Goal: Task Accomplishment & Management: Complete application form

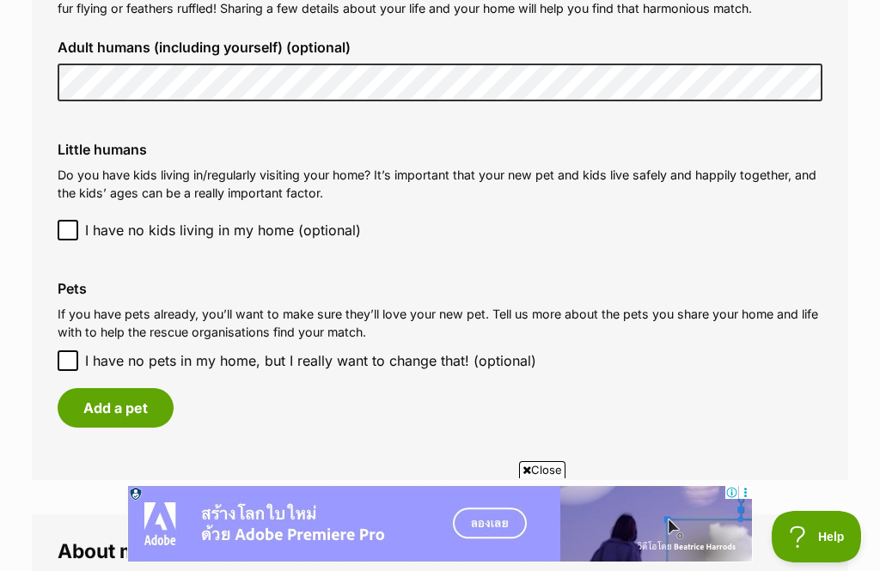
scroll to position [1370, 0]
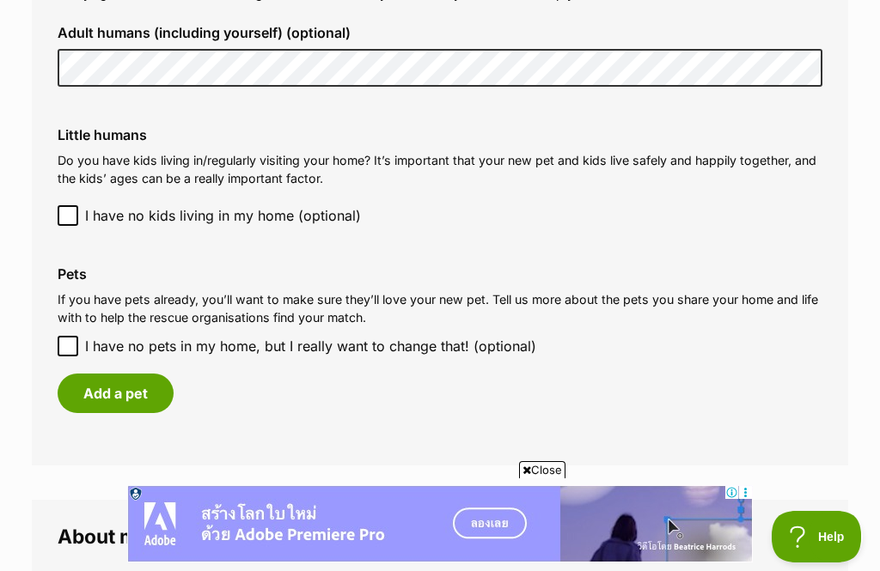
click at [119, 374] on button "Add a pet" at bounding box center [116, 394] width 116 height 40
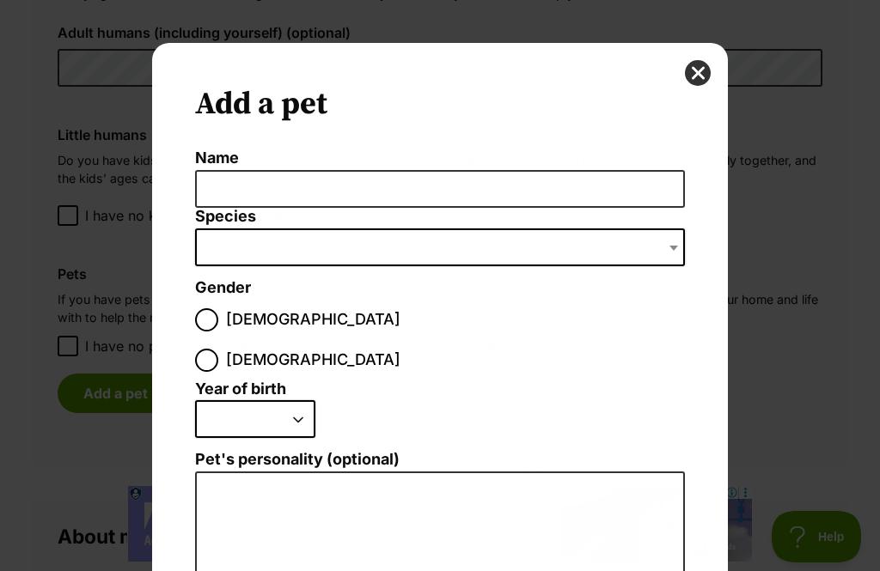
scroll to position [0, 0]
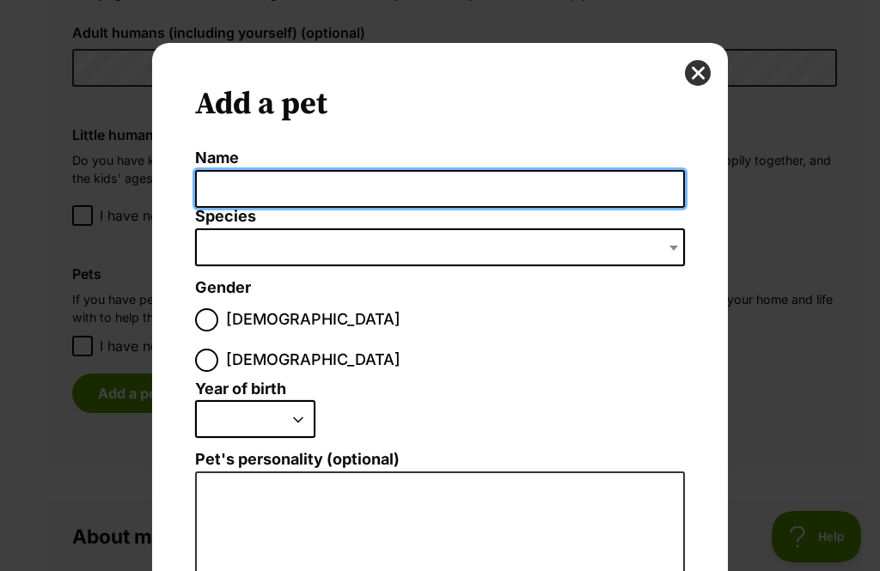
click at [306, 193] on input "Name" at bounding box center [440, 189] width 490 height 39
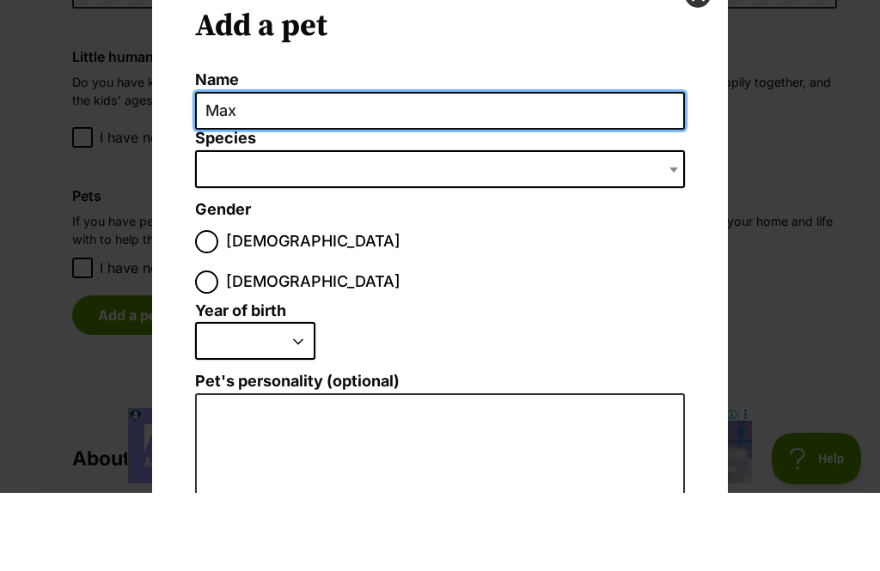
type input "Max"
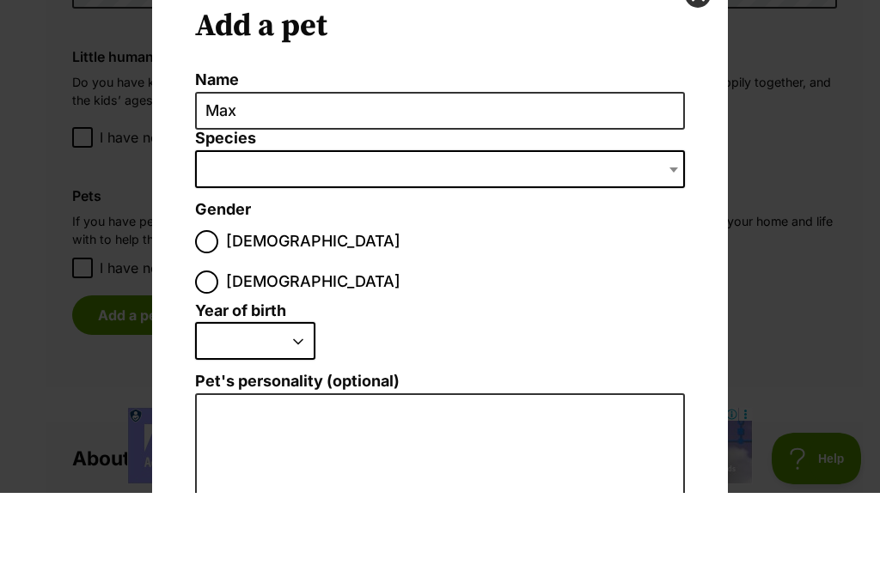
click at [332, 229] on span "Dialog Window - Close (Press escape to close)" at bounding box center [440, 248] width 490 height 38
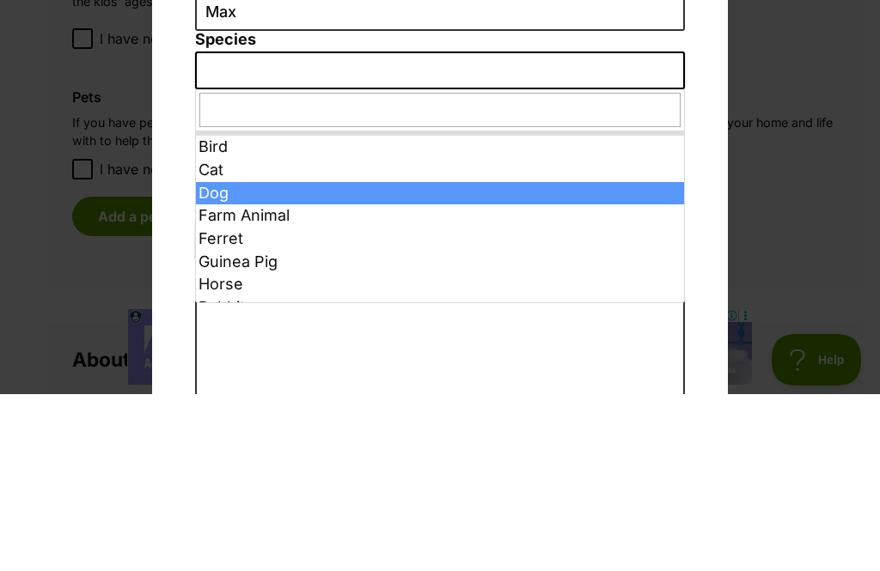
select select "1"
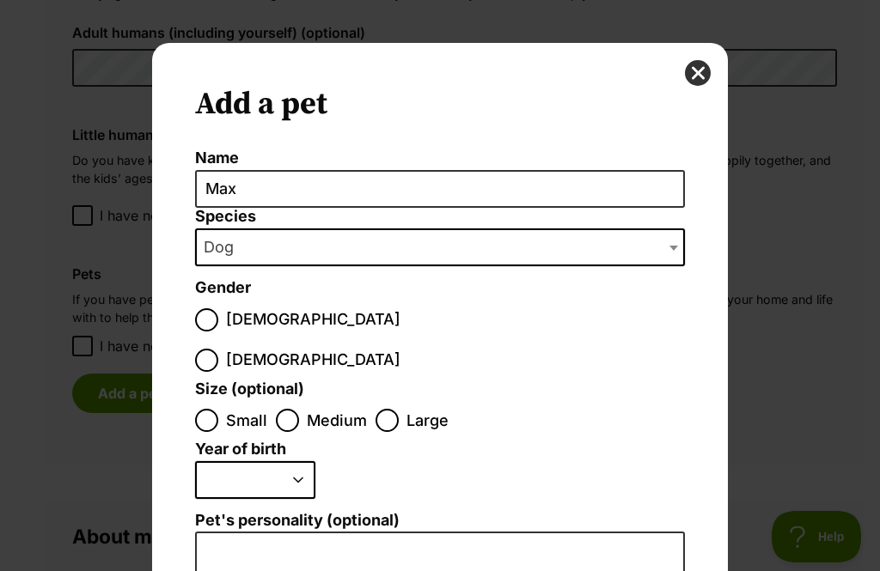
click at [205, 313] on input "[DEMOGRAPHIC_DATA]" at bounding box center [206, 319] width 23 height 23
radio input "true"
click at [290, 409] on input "Medium" at bounding box center [287, 420] width 23 height 23
radio input "true"
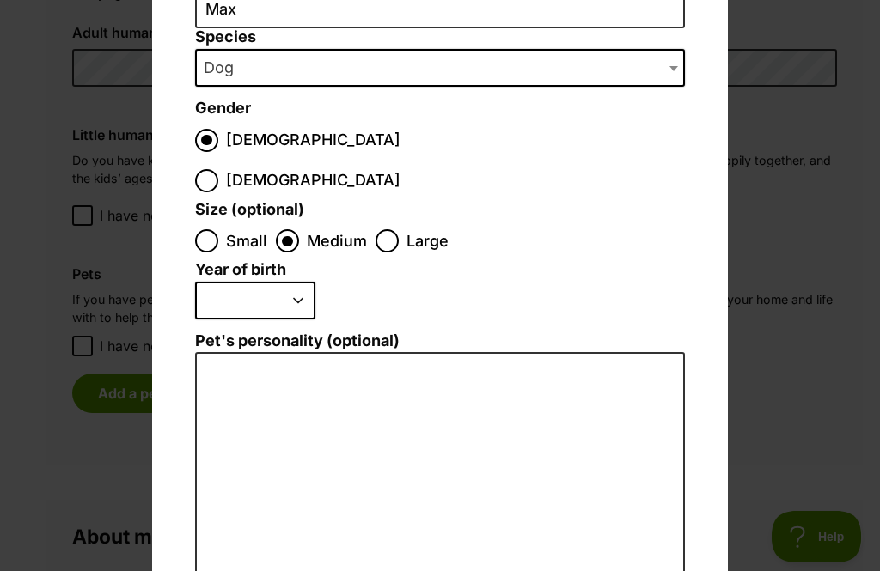
click at [298, 282] on select "2025 2024 2023 2022 2021 2020 2019 2018 2017 2016 2015 2014 2013 2012 2011 2010…" at bounding box center [255, 301] width 120 height 38
select select "2019"
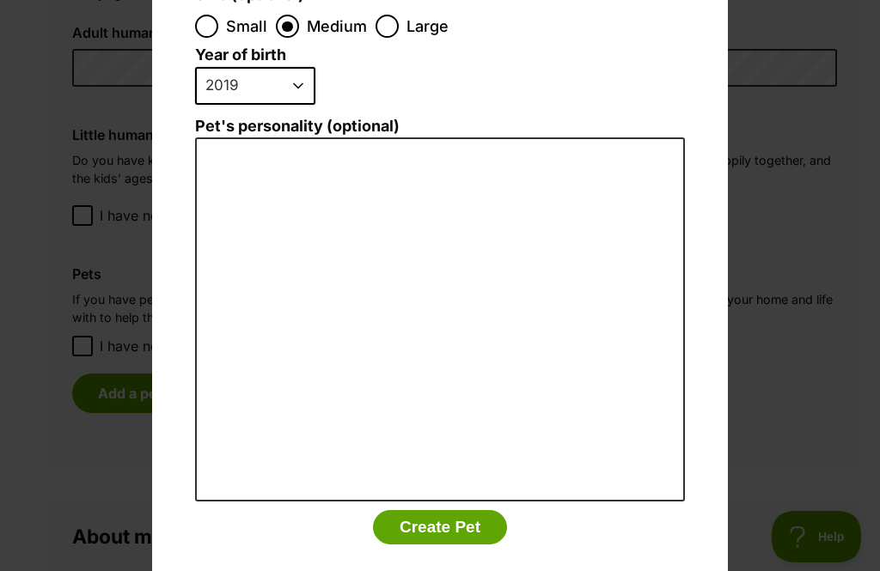
scroll to position [394, 0]
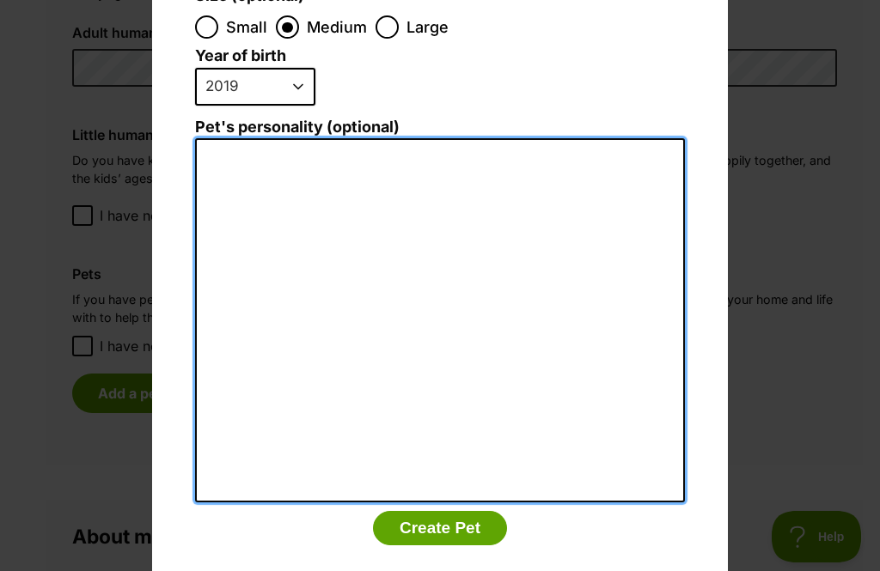
click at [235, 138] on textarea "Pet's personality (optional)" at bounding box center [440, 320] width 490 height 364
type textarea "He’s a cattle dog"
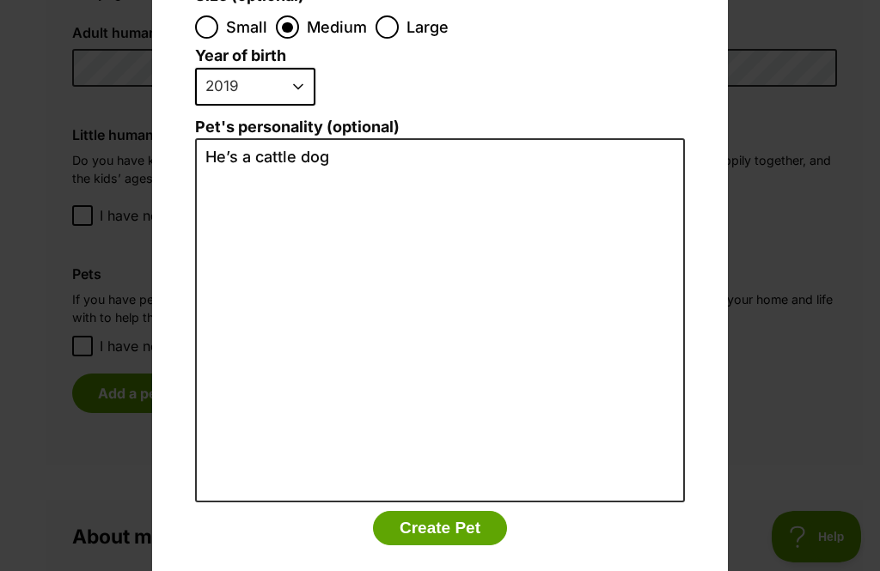
click at [429, 511] on button "Create Pet" at bounding box center [440, 528] width 134 height 34
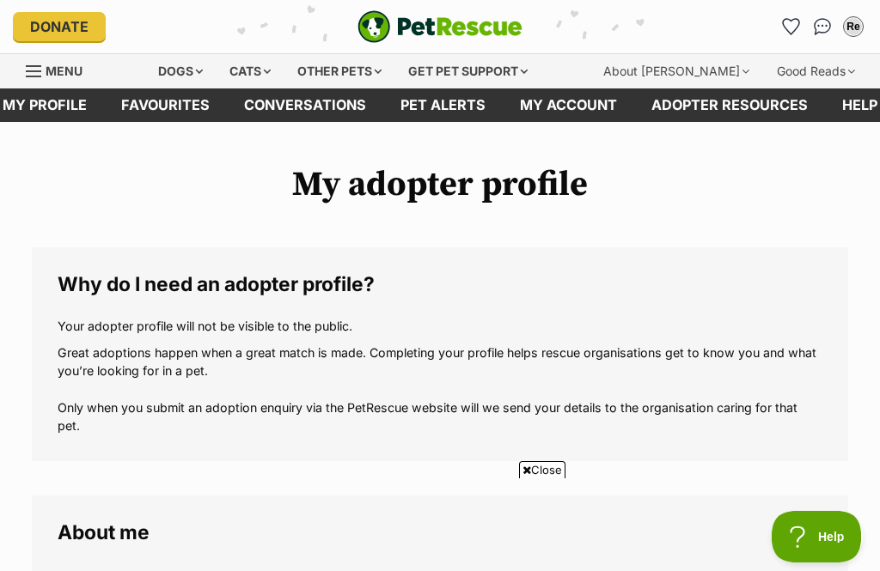
scroll to position [1370, 0]
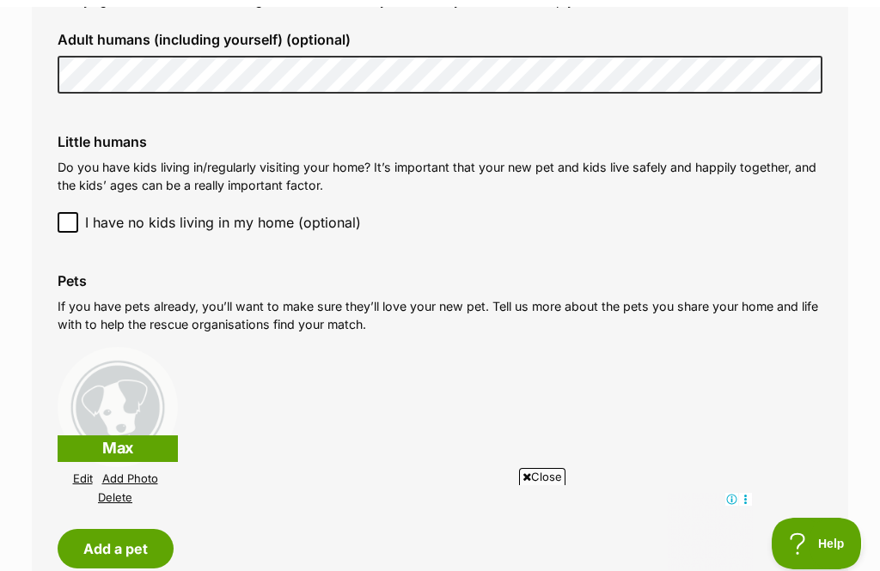
click at [118, 549] on button "Add a pet" at bounding box center [116, 542] width 116 height 40
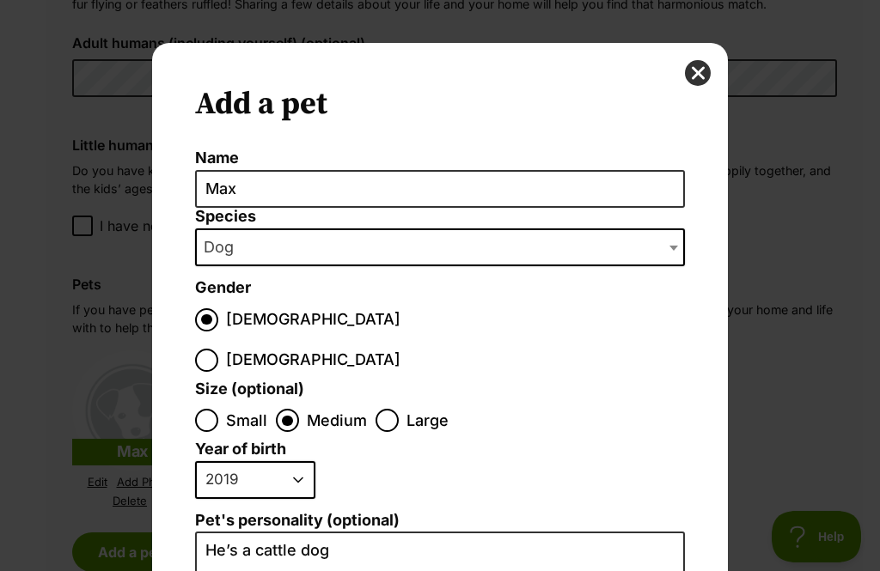
scroll to position [0, 0]
click at [695, 75] on button "close" at bounding box center [698, 73] width 26 height 26
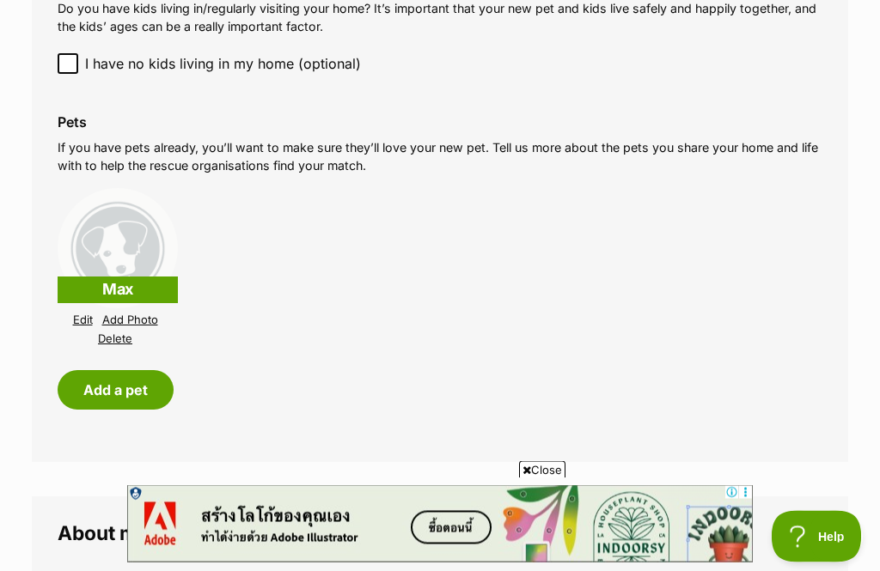
scroll to position [1523, 0]
click at [123, 387] on button "Add a pet" at bounding box center [116, 390] width 116 height 40
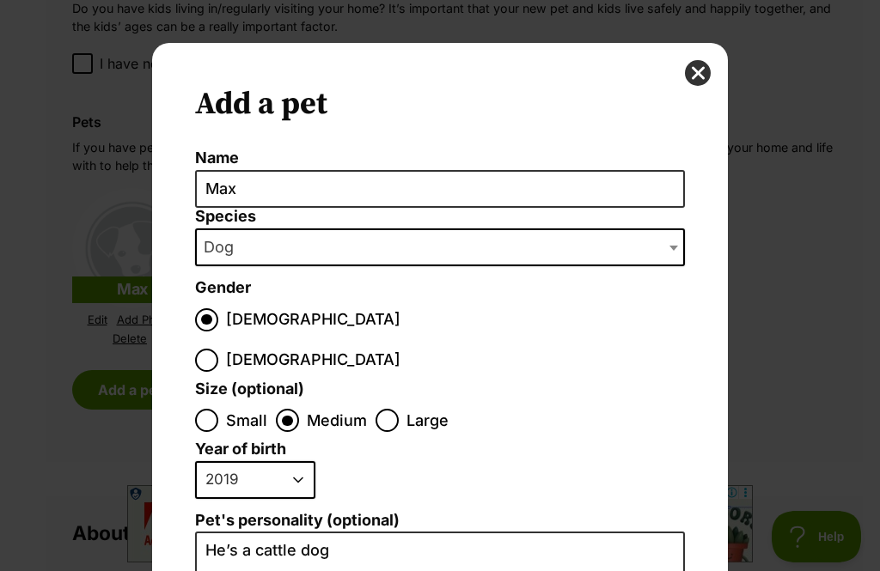
scroll to position [0, 0]
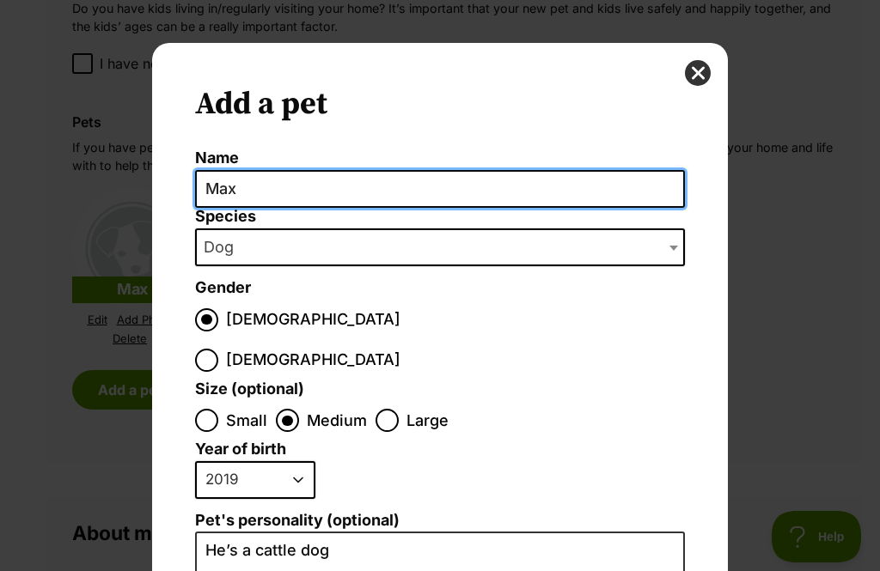
click at [341, 195] on input "Max" at bounding box center [440, 189] width 490 height 39
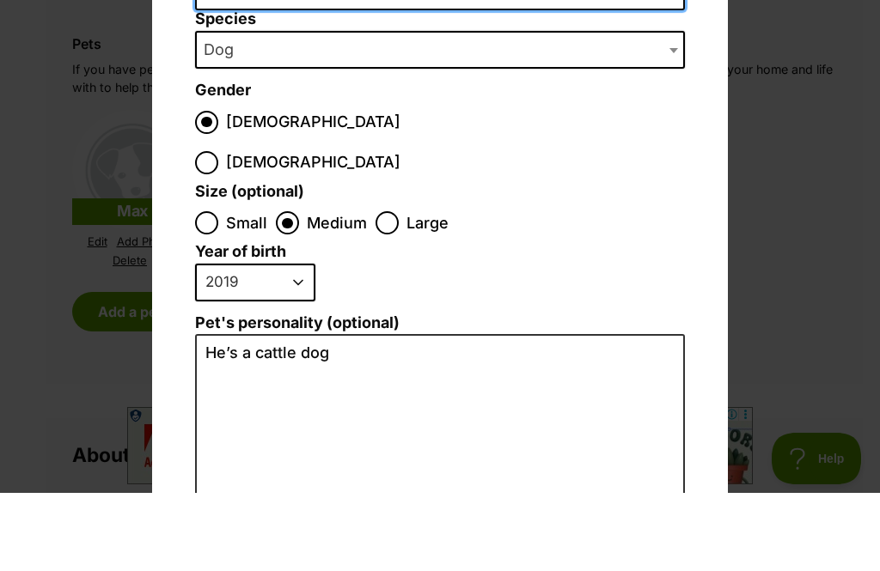
scroll to position [122, 0]
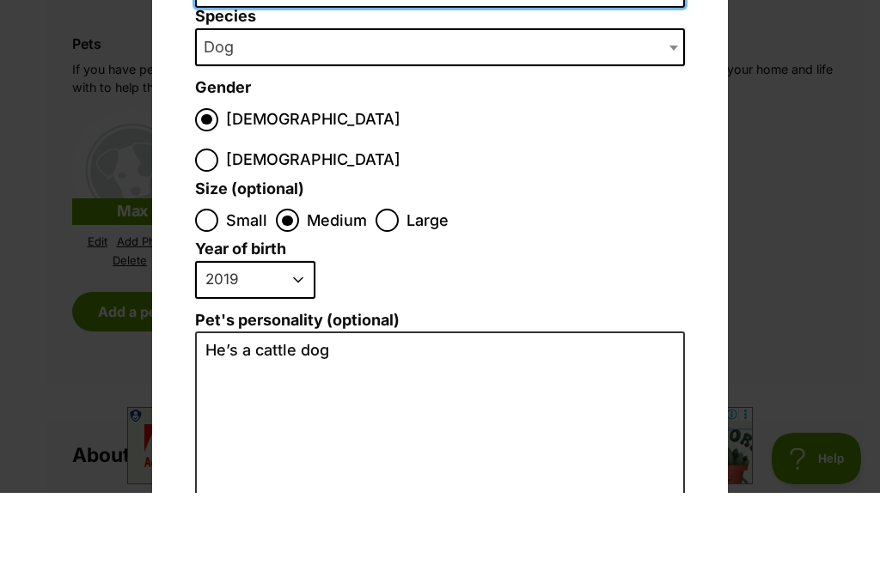
type input "Meeka"
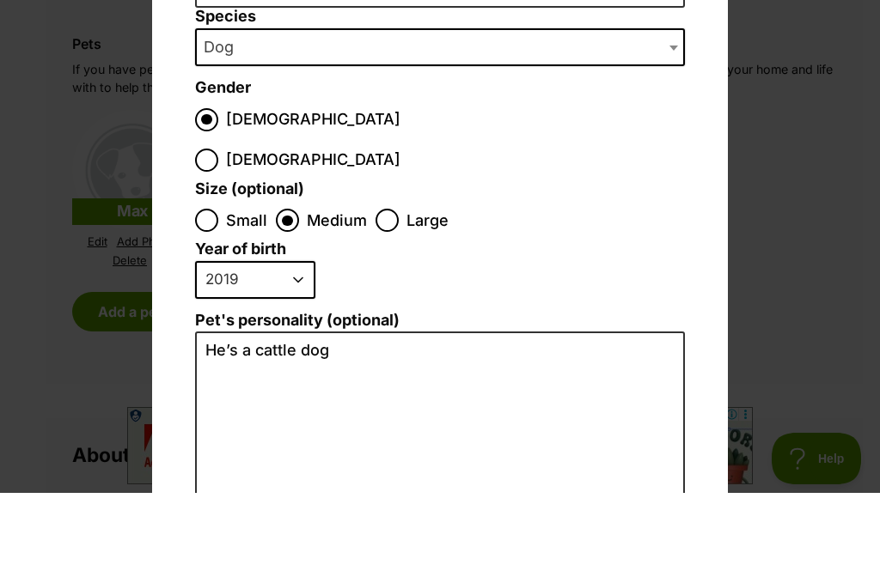
click at [218, 227] on input "[DEMOGRAPHIC_DATA]" at bounding box center [206, 238] width 23 height 23
radio input "true"
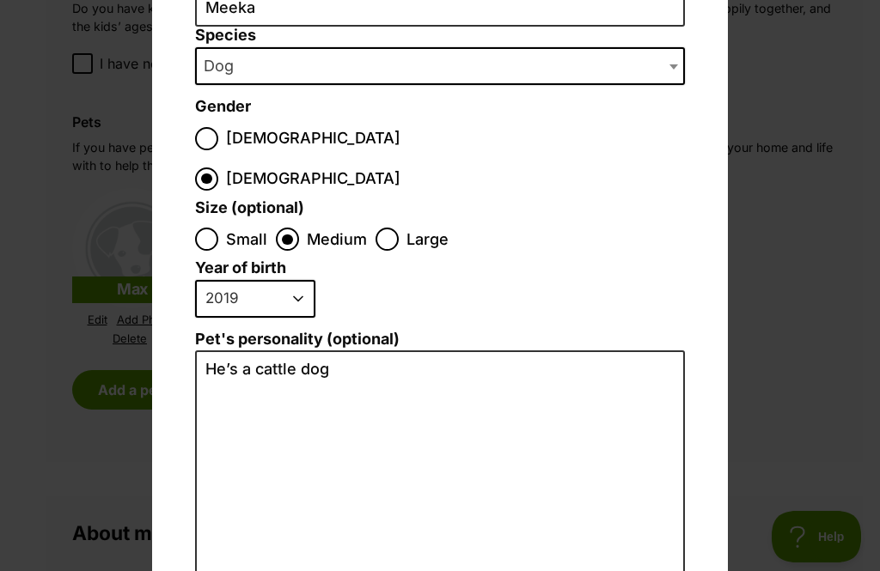
scroll to position [198, 0]
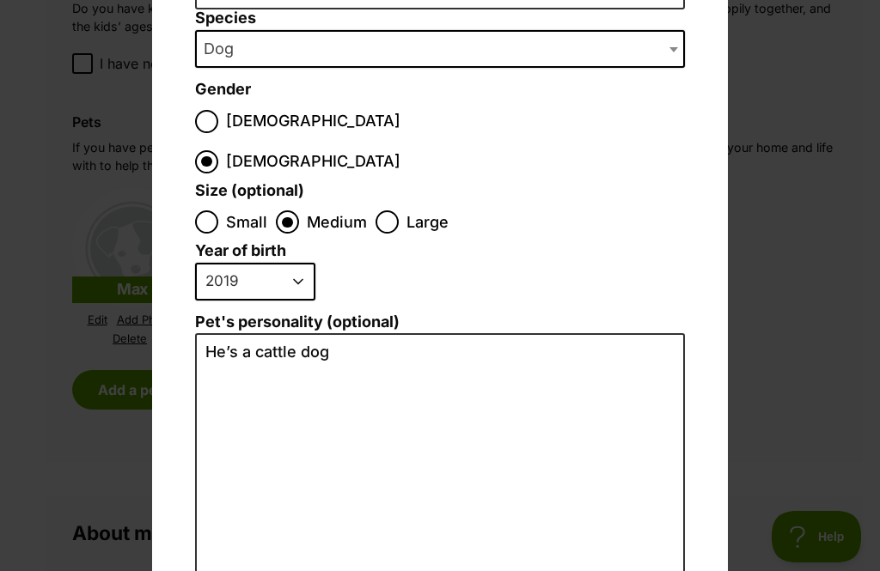
click at [300, 263] on select "2025 2024 2023 2022 2021 2020 2019 2018 2017 2016 2015 2014 2013 2012 2011 2010…" at bounding box center [255, 282] width 120 height 38
select select "2024"
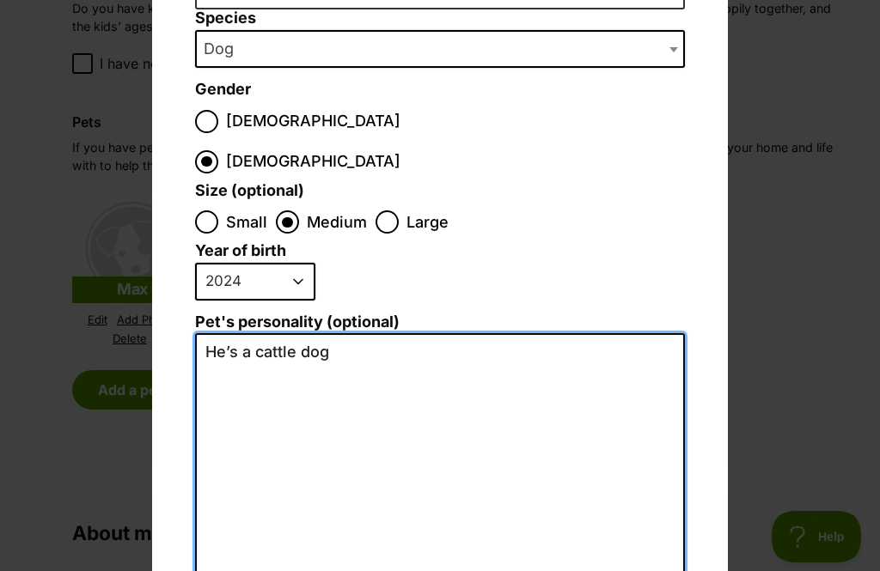
click at [345, 333] on textarea "He’s a cattle dog" at bounding box center [440, 515] width 490 height 364
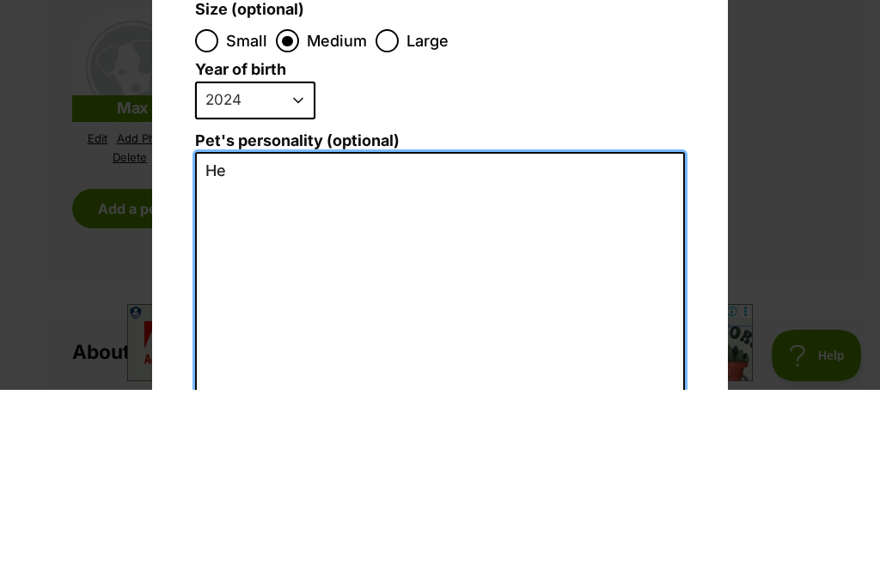
type textarea "H"
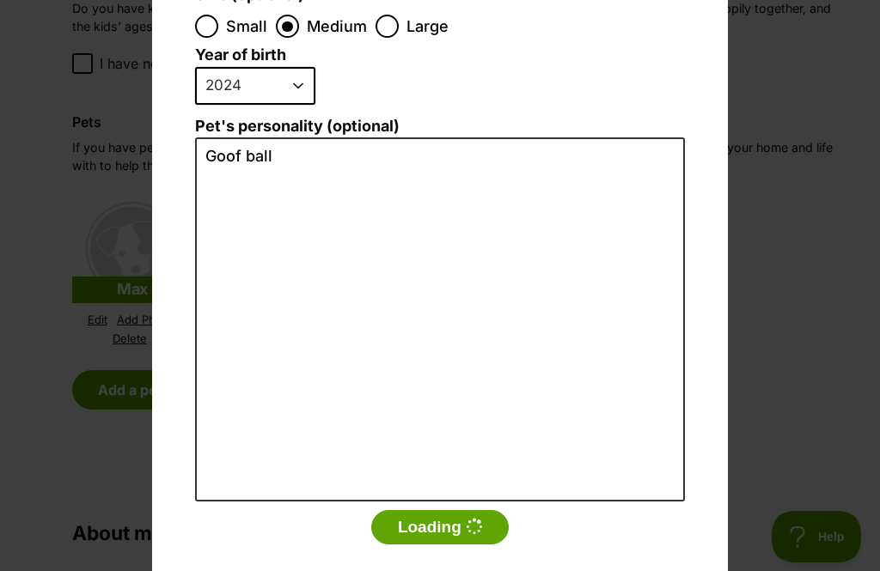
scroll to position [394, 0]
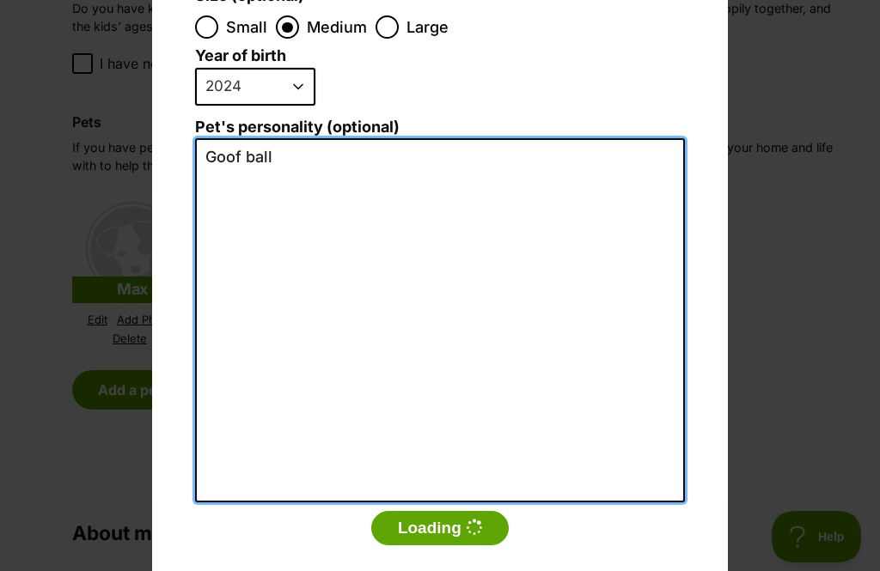
type textarea "Goof ball"
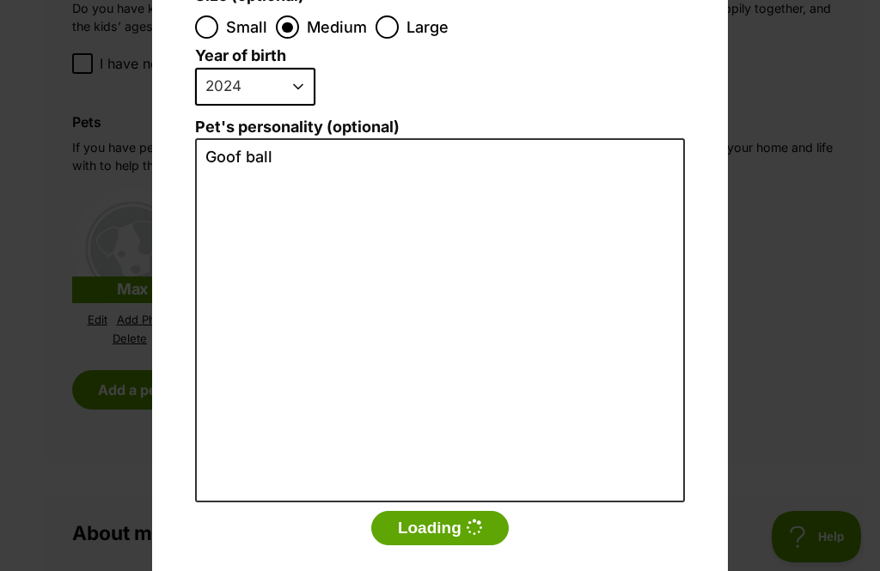
click at [450, 511] on button "Loading" at bounding box center [439, 528] width 137 height 34
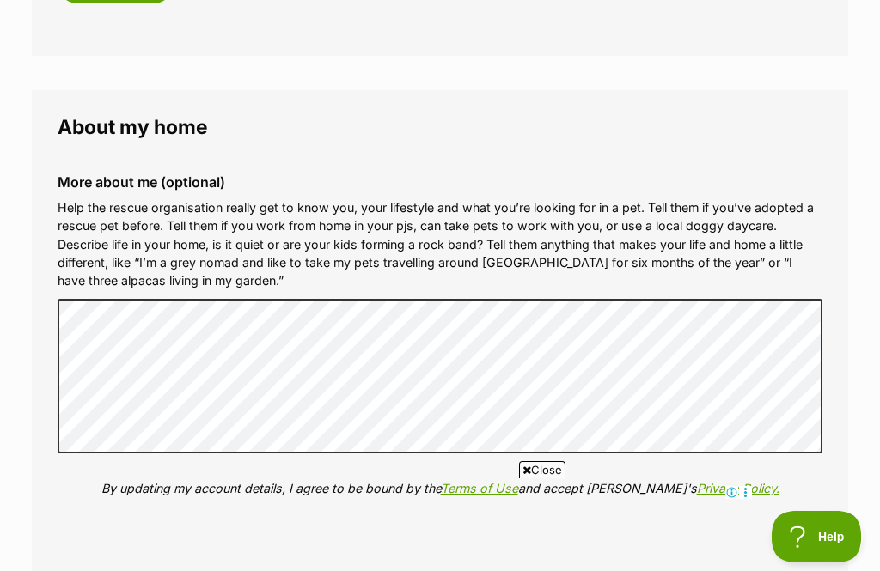
scroll to position [0, 0]
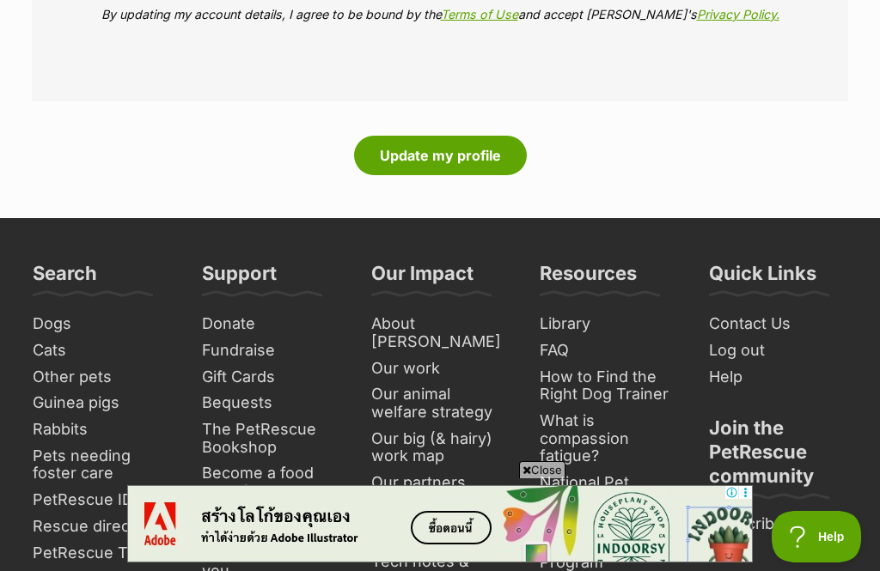
click at [420, 175] on button "Update my profile" at bounding box center [440, 156] width 173 height 40
